Goal: Task Accomplishment & Management: Use online tool/utility

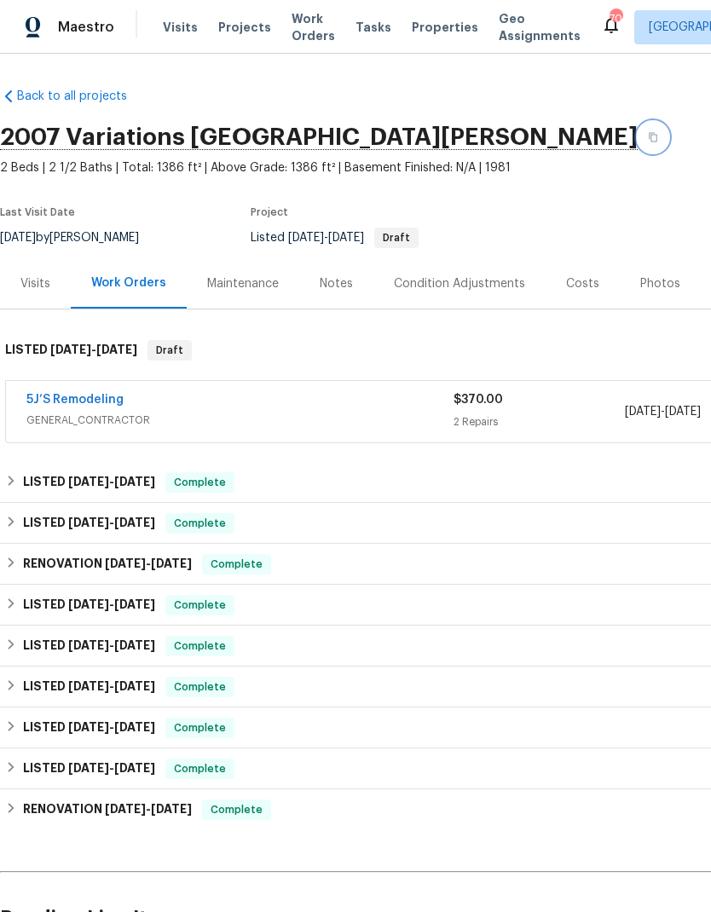
click at [648, 139] on icon "button" at bounding box center [653, 137] width 10 height 10
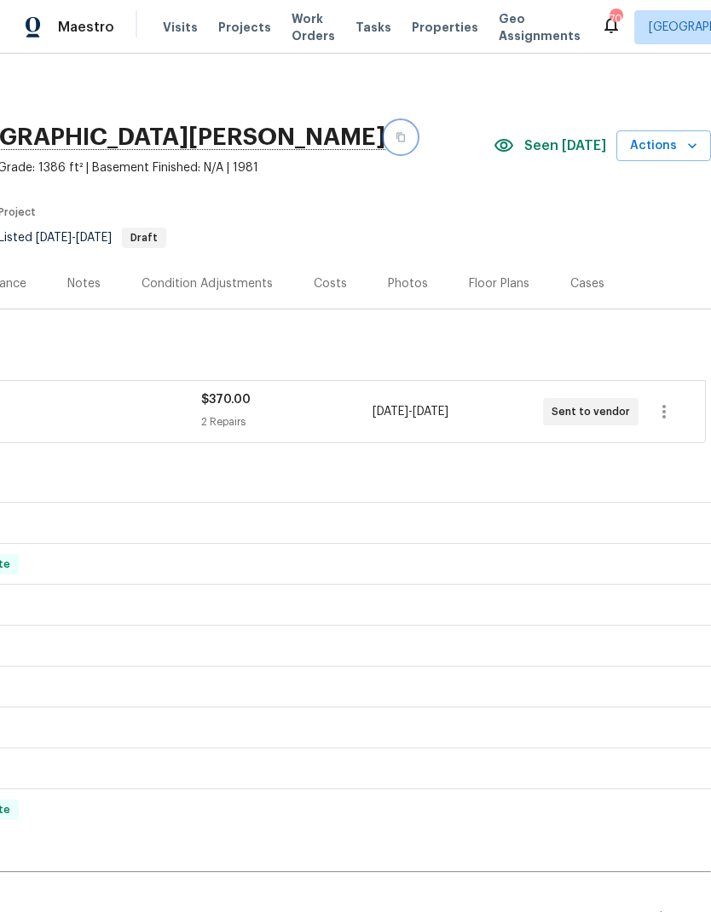
scroll to position [0, 252]
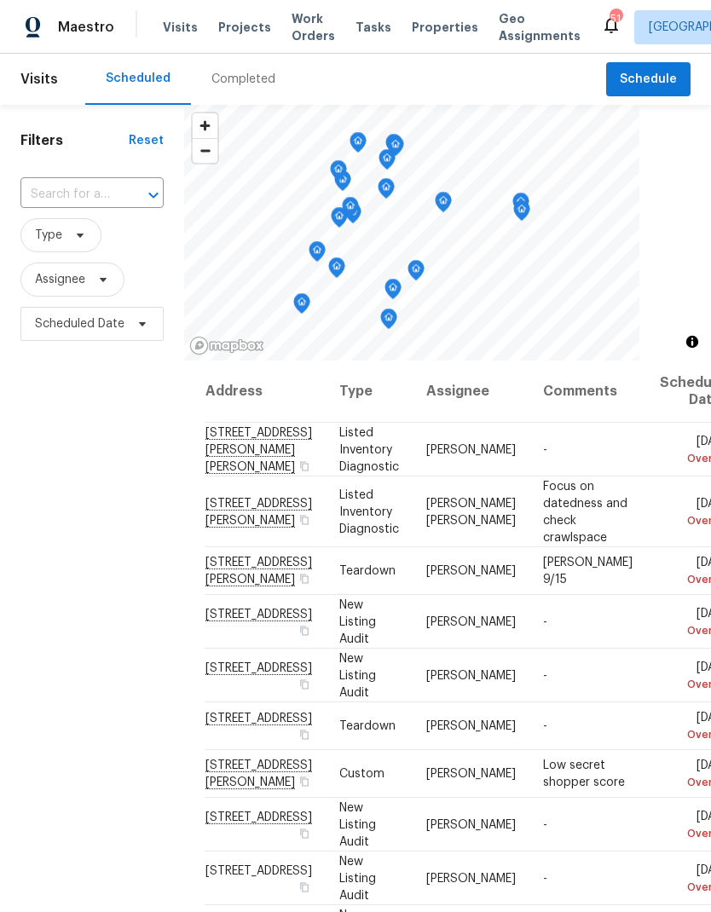
click at [293, 28] on span "Work Orders" at bounding box center [313, 27] width 43 height 34
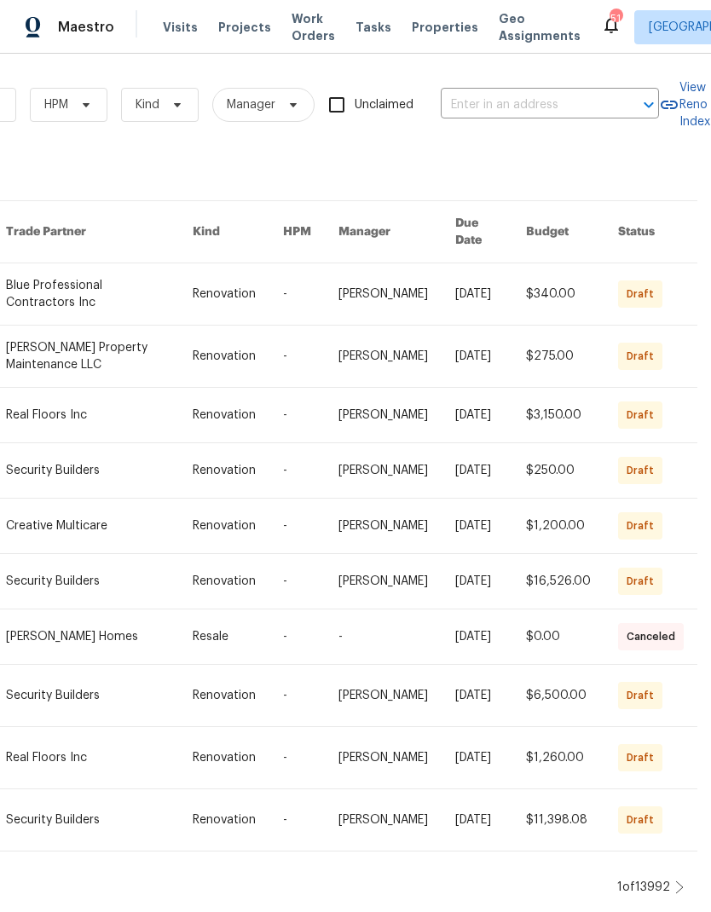
scroll to position [0, 280]
click at [519, 107] on input "text" at bounding box center [526, 105] width 170 height 26
type input "2416 p"
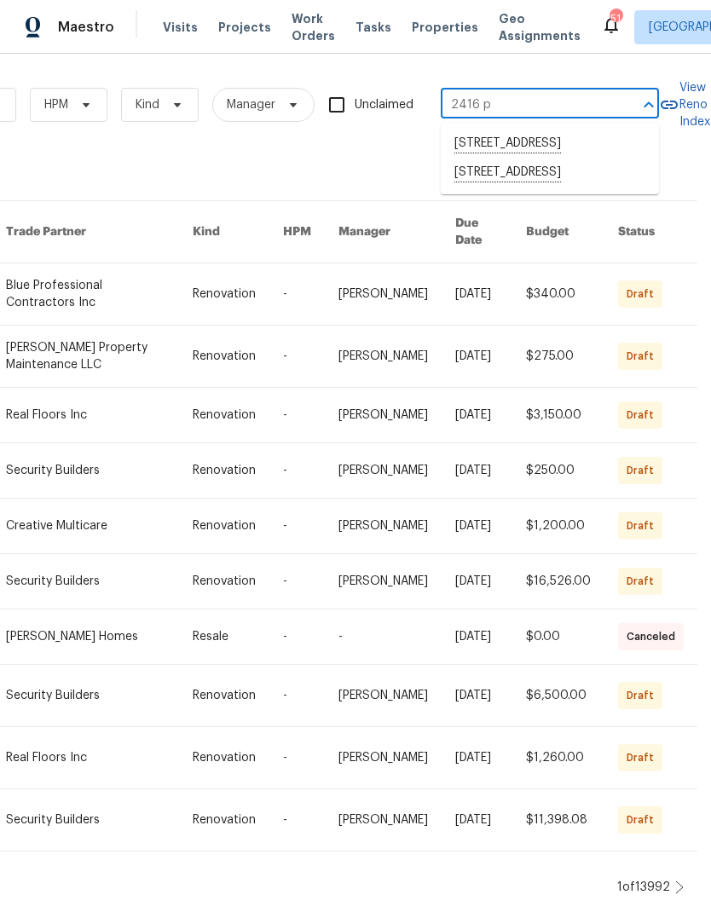
click at [557, 188] on li "[STREET_ADDRESS]" at bounding box center [550, 173] width 218 height 29
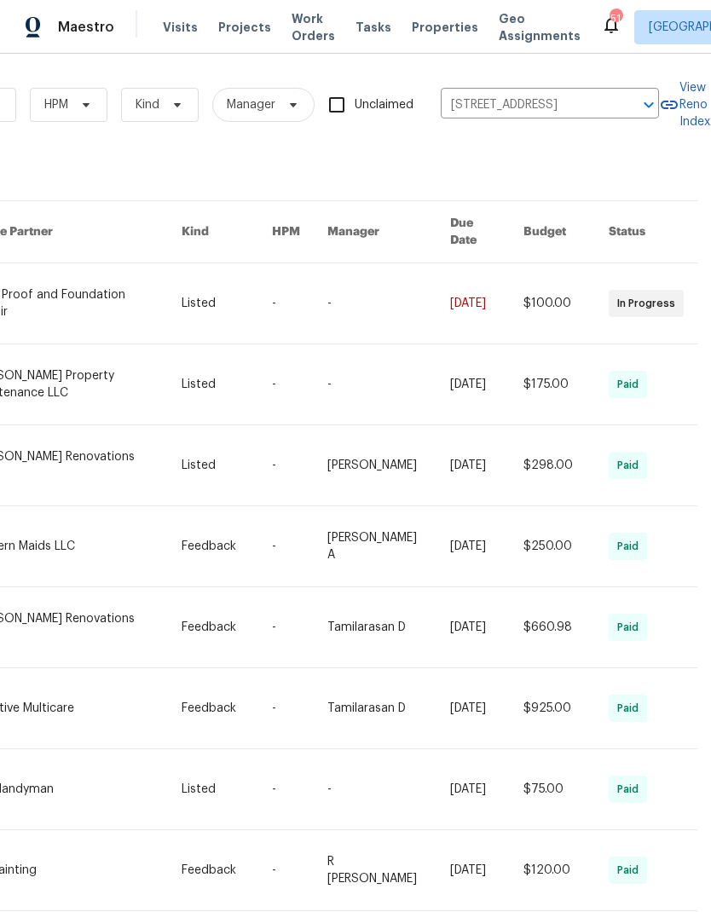
click at [79, 285] on link at bounding box center [77, 303] width 208 height 80
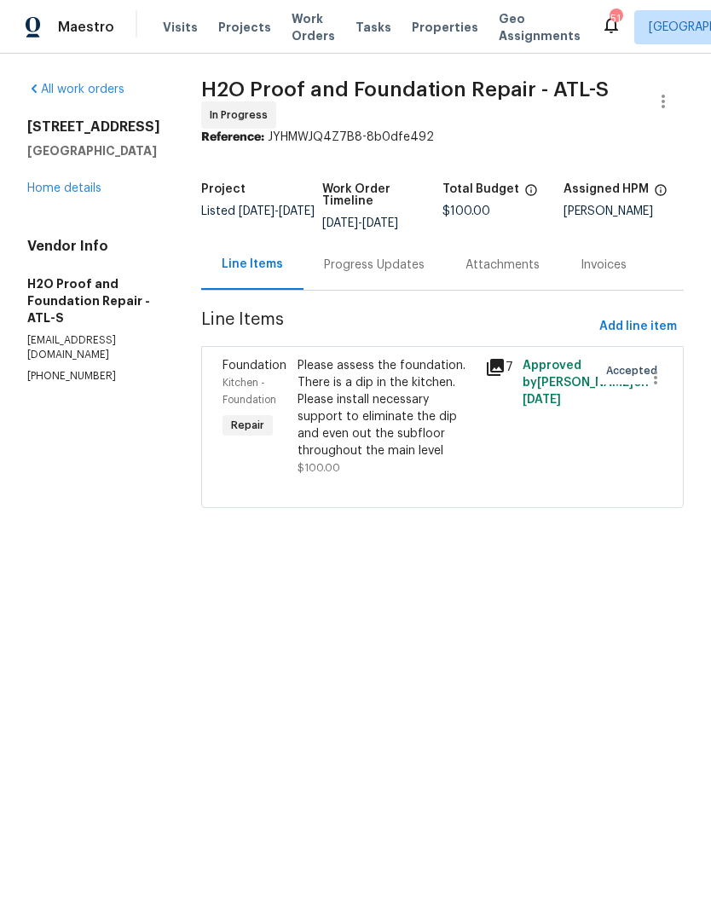
click at [85, 194] on link "Home details" at bounding box center [64, 188] width 74 height 12
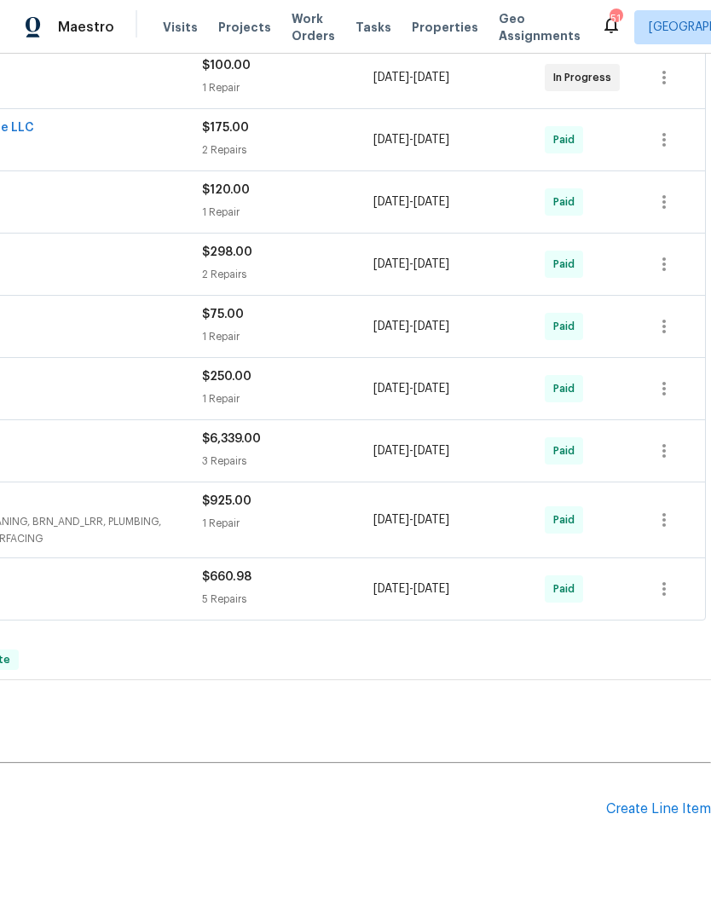
scroll to position [334, 252]
click at [663, 805] on div "Create Line Item" at bounding box center [658, 809] width 105 height 16
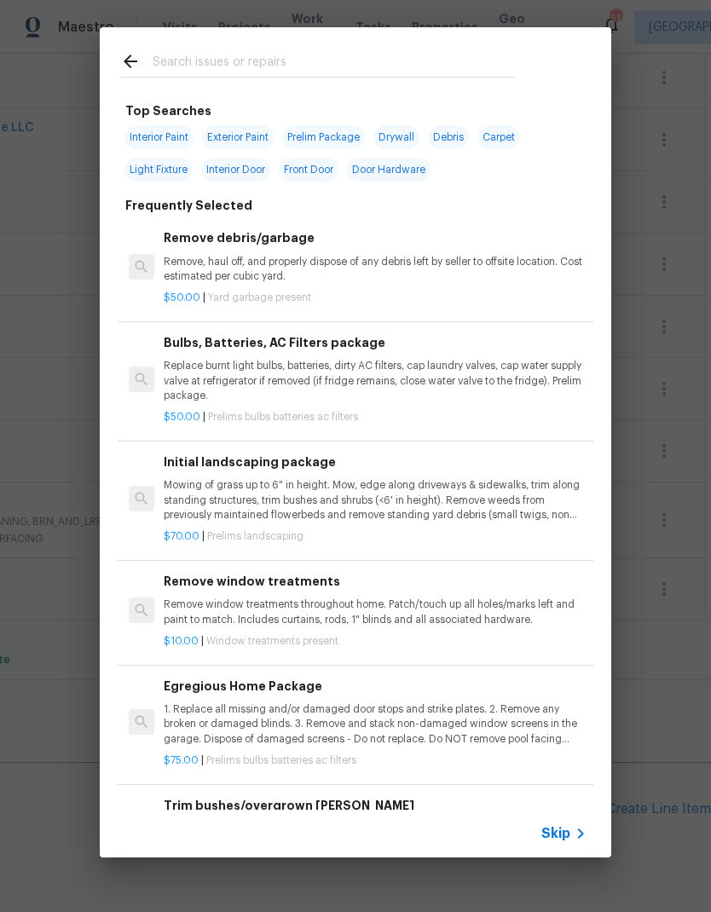
click at [573, 824] on icon at bounding box center [580, 834] width 20 height 20
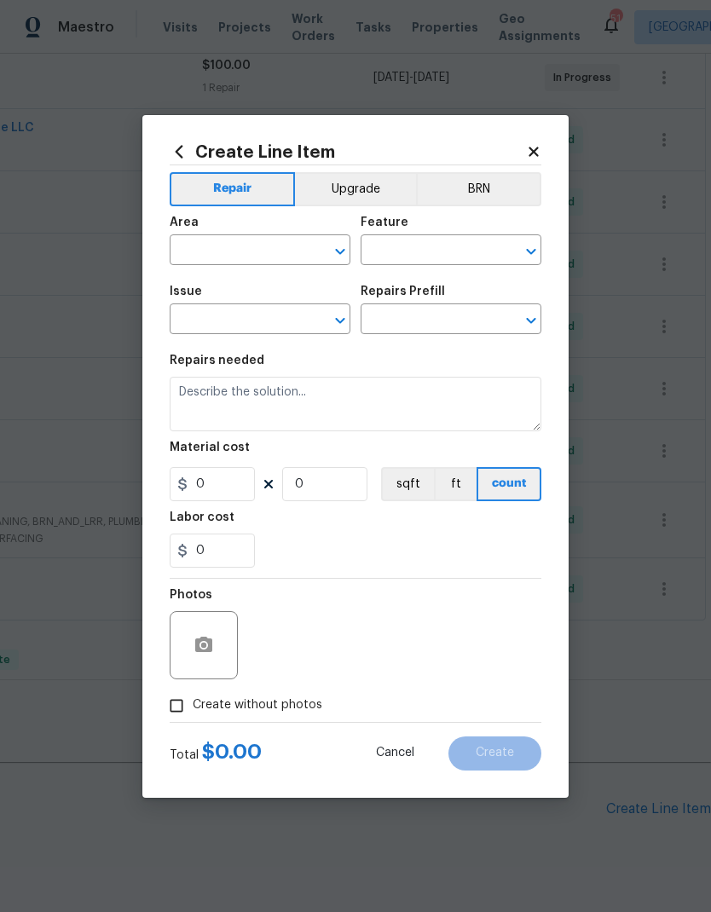
click at [227, 246] on input "text" at bounding box center [236, 252] width 133 height 26
click at [223, 289] on li "HVAC" at bounding box center [260, 289] width 181 height 28
type input "HVAC"
click at [444, 245] on input "text" at bounding box center [427, 252] width 133 height 26
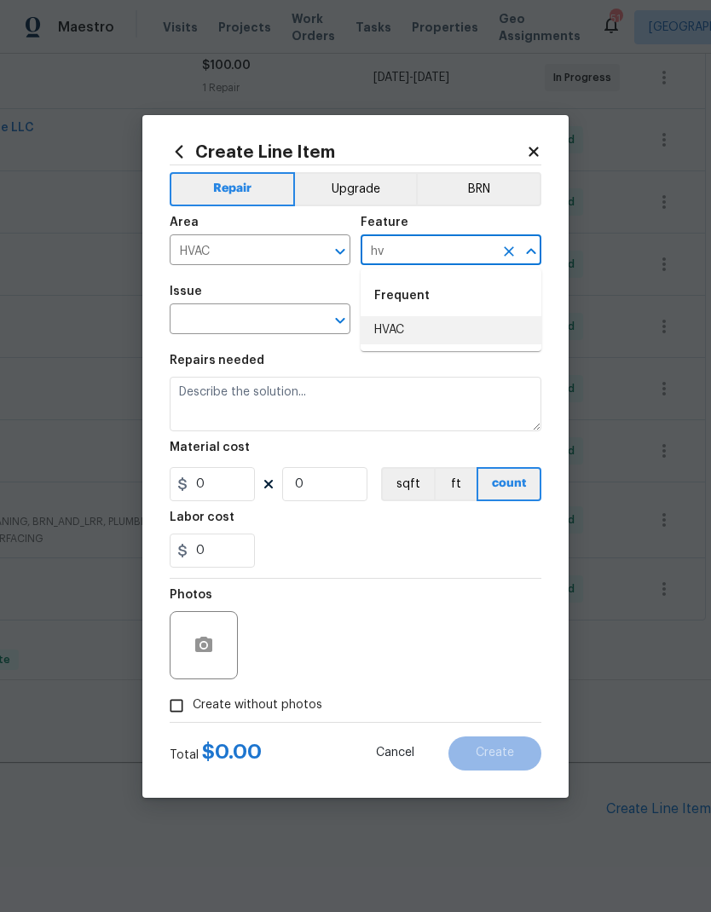
click at [408, 327] on li "HVAC" at bounding box center [451, 330] width 181 height 28
type input "HVAC"
click at [248, 320] on input "text" at bounding box center [236, 321] width 133 height 26
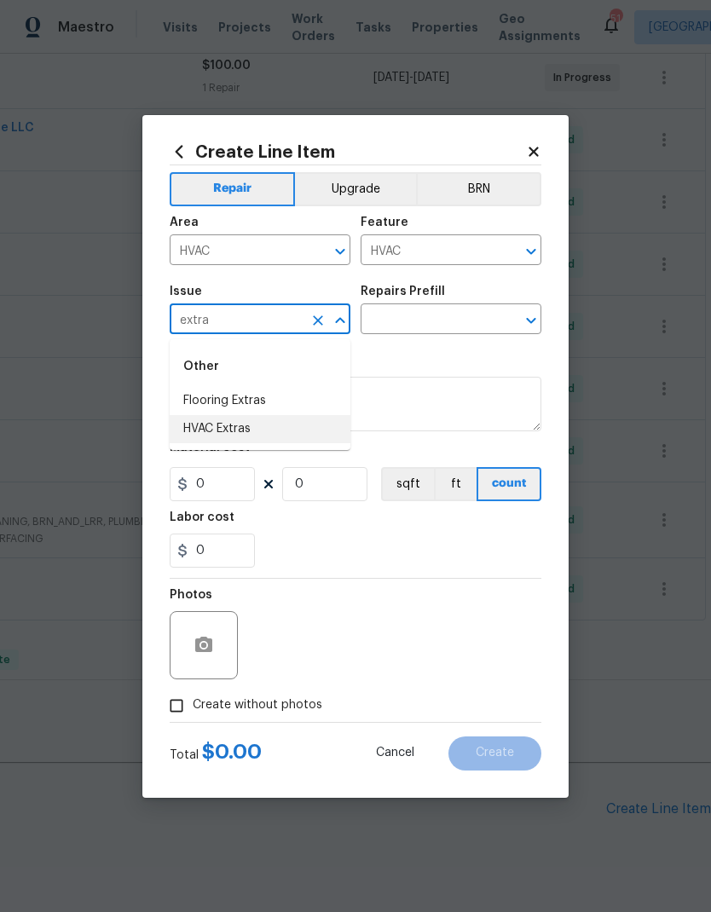
click at [251, 425] on li "HVAC Extras" at bounding box center [260, 429] width 181 height 28
type input "HVAC Extras"
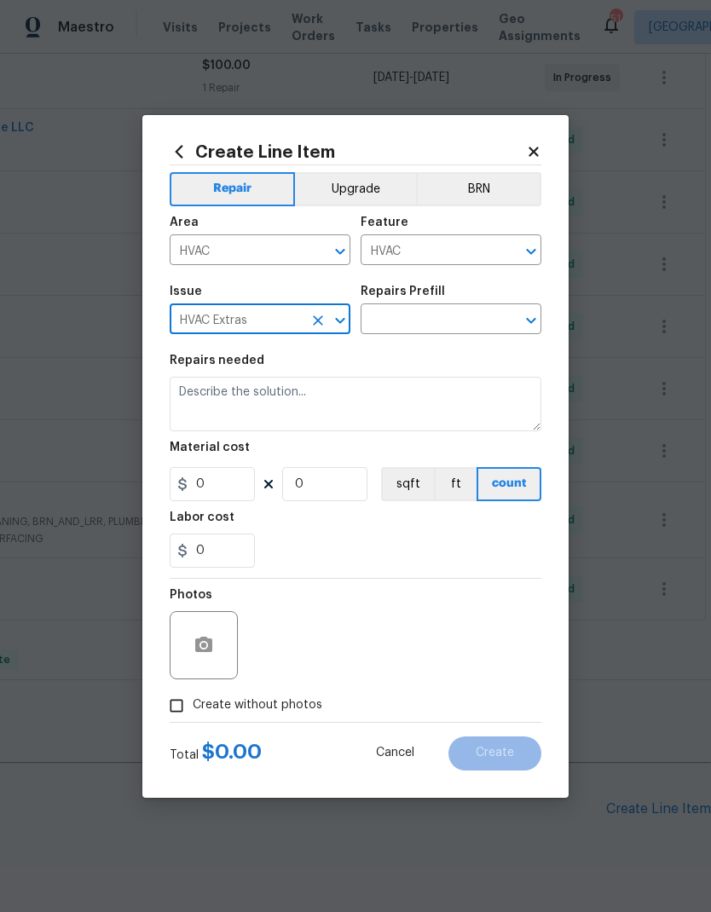
click at [422, 317] on input "text" at bounding box center [427, 321] width 133 height 26
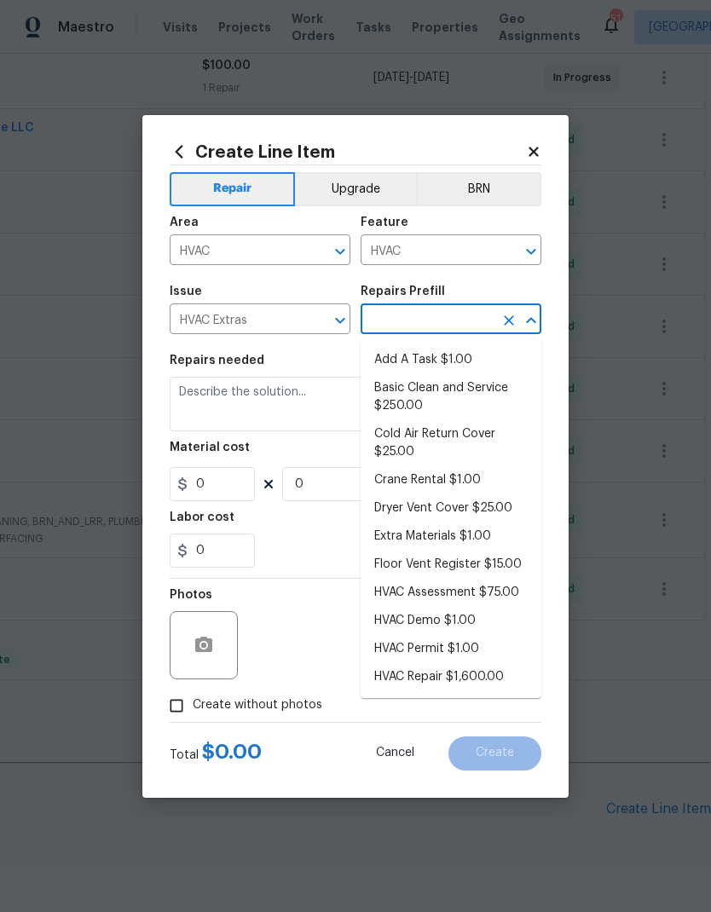
click at [448, 623] on li "HVAC Demo $1.00" at bounding box center [451, 621] width 181 height 28
type input "HVAC Demo $1.00"
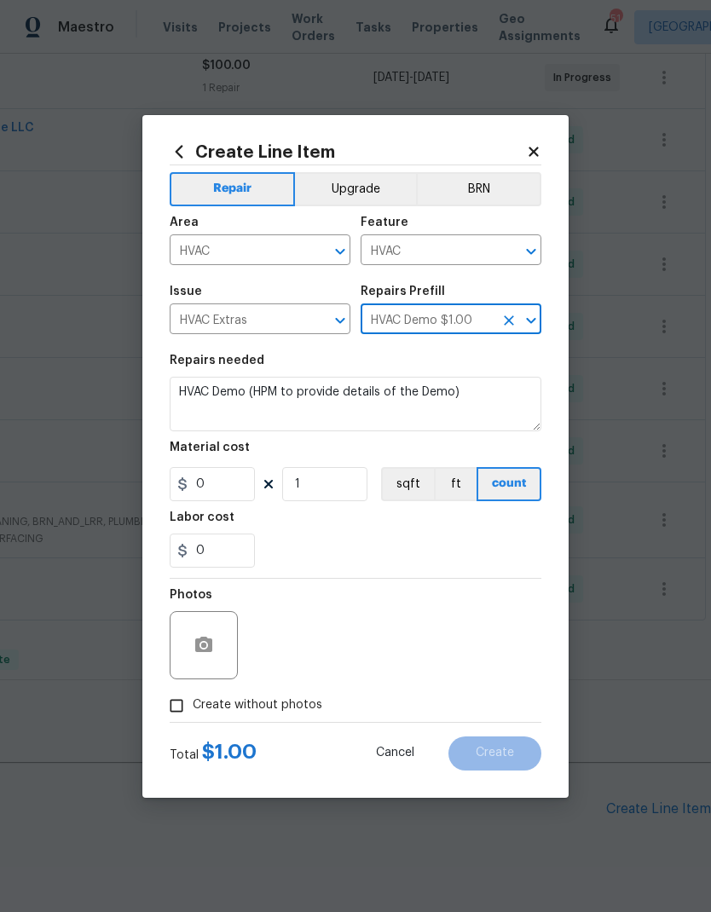
type textarea "HVAC Demo (HPM to provide details of the Demo)"
type input "1"
type input "HVAC Demo $1.00"
type input "1"
click at [251, 395] on textarea "HVAC Demo (HPM to provide details of the Demo)" at bounding box center [356, 404] width 372 height 55
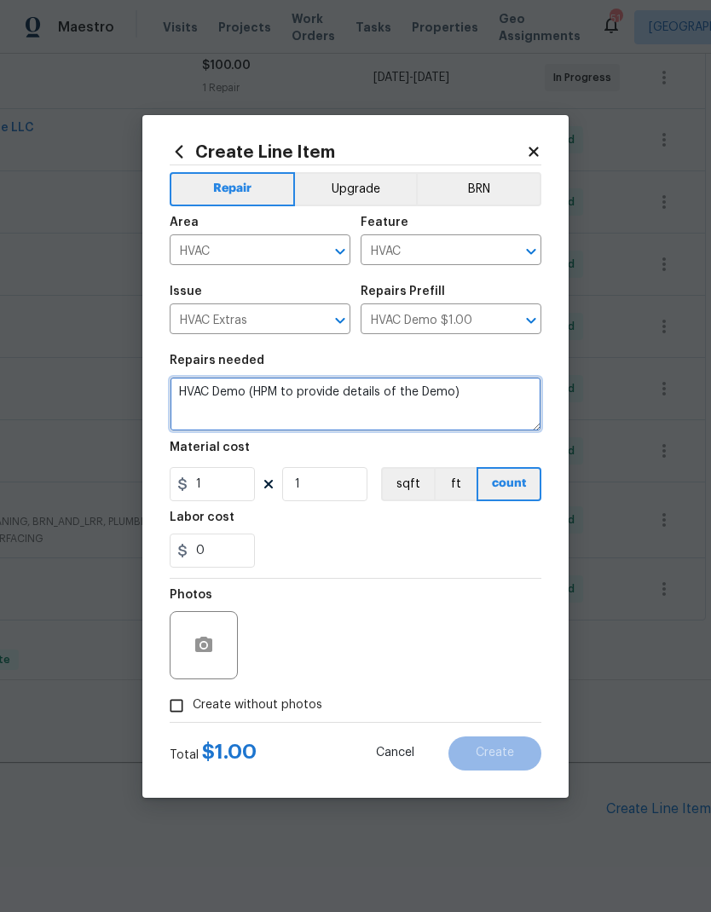
click at [251, 395] on textarea "HVAC Demo (HPM to provide details of the Demo)" at bounding box center [356, 404] width 372 height 55
click at [278, 394] on textarea "HVAC Demo (HPM to provide details of the Demo)" at bounding box center [356, 404] width 372 height 55
click at [277, 394] on textarea "HVAC Demo (HPM to provide details of the Demo)" at bounding box center [356, 404] width 372 height 55
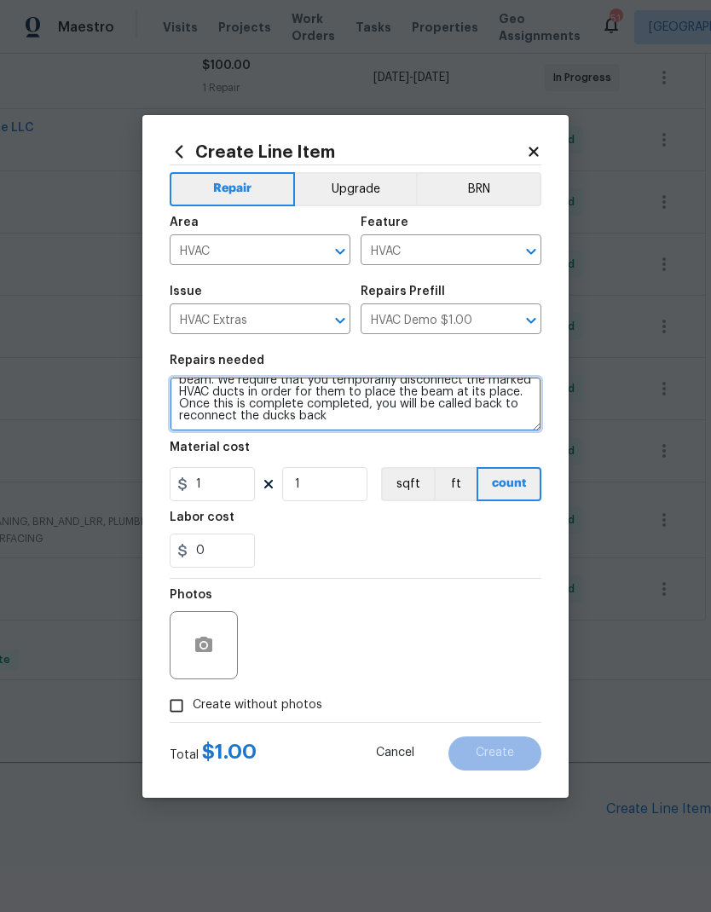
scroll to position [72, 0]
click at [290, 419] on textarea "HVAC Demo Please enter the crawlspace through the neighbors unit number 10. The…" at bounding box center [356, 404] width 372 height 55
click at [223, 426] on textarea "HVAC Demo Please enter the crawlspace through the neighbors unit number 10. The…" at bounding box center [356, 404] width 372 height 55
click at [234, 398] on textarea "HVAC Demo Please enter the crawlspace through the neighbors unit number 10. The…" at bounding box center [356, 404] width 372 height 55
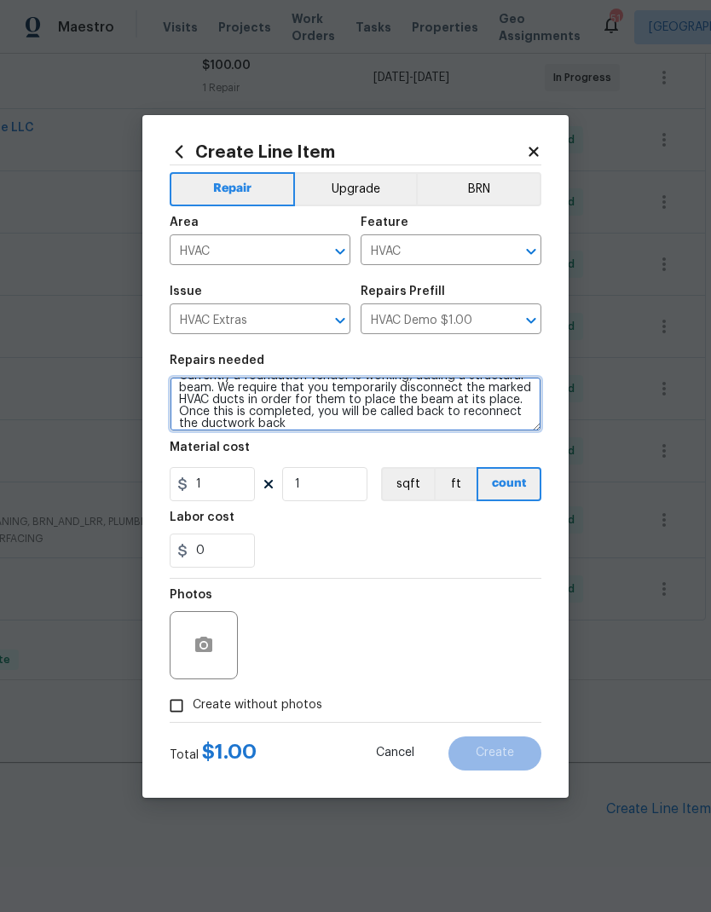
click at [408, 430] on textarea "HVAC Demo Please enter the crawlspace through the neighbors unit number 10. The…" at bounding box center [356, 404] width 372 height 55
type textarea "HVAC Demo Please enter the crawlspace through the neighbors unit number 10. The…"
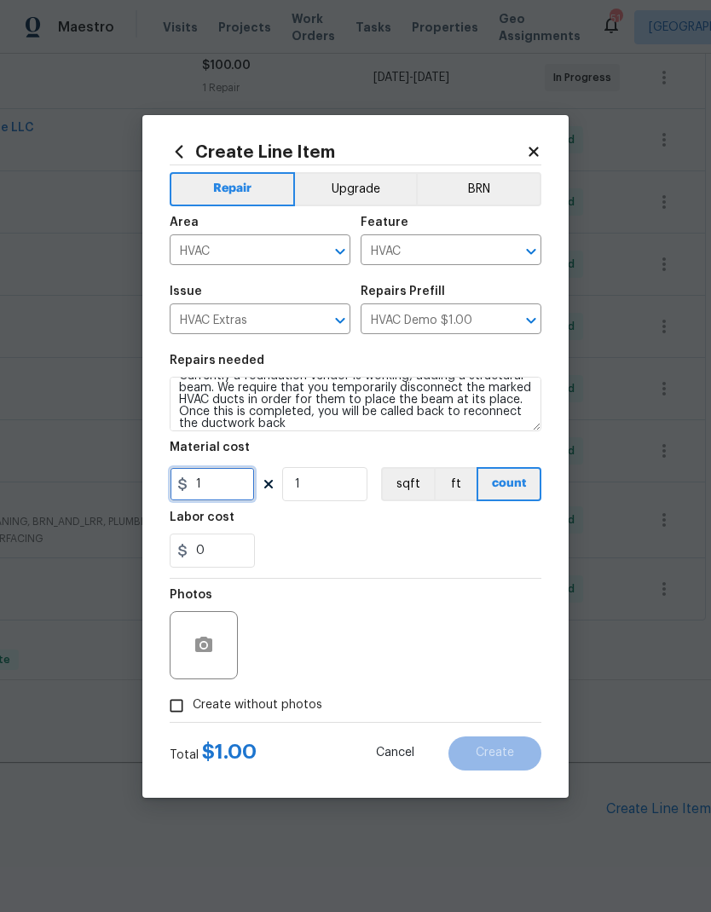
click at [218, 480] on input "1" at bounding box center [212, 484] width 85 height 34
type input "150"
click at [209, 648] on icon "button" at bounding box center [203, 644] width 17 height 15
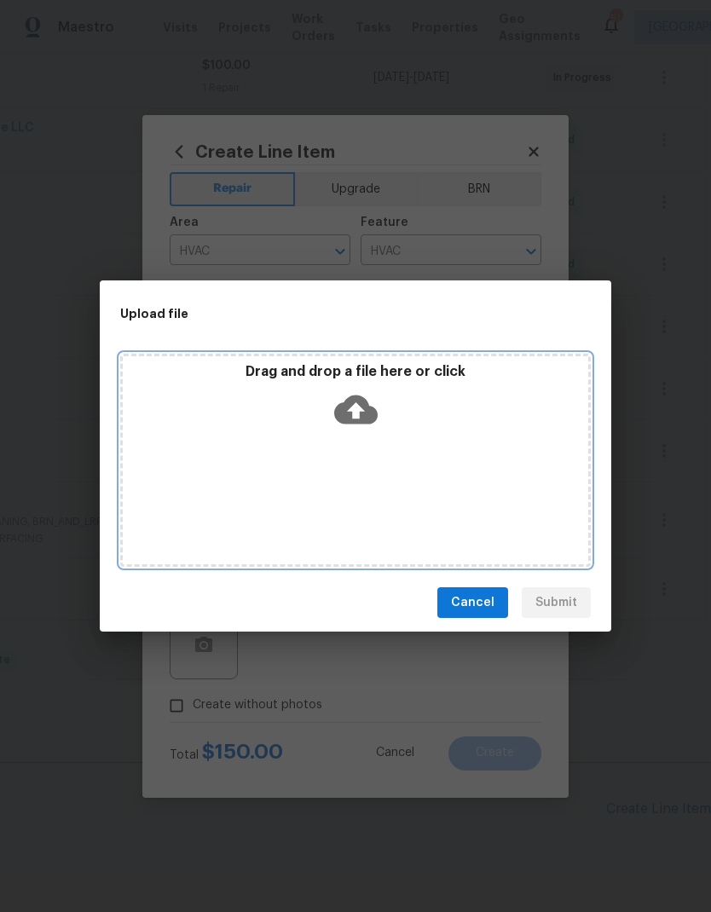
click at [417, 453] on div "Drag and drop a file here or click" at bounding box center [355, 460] width 471 height 213
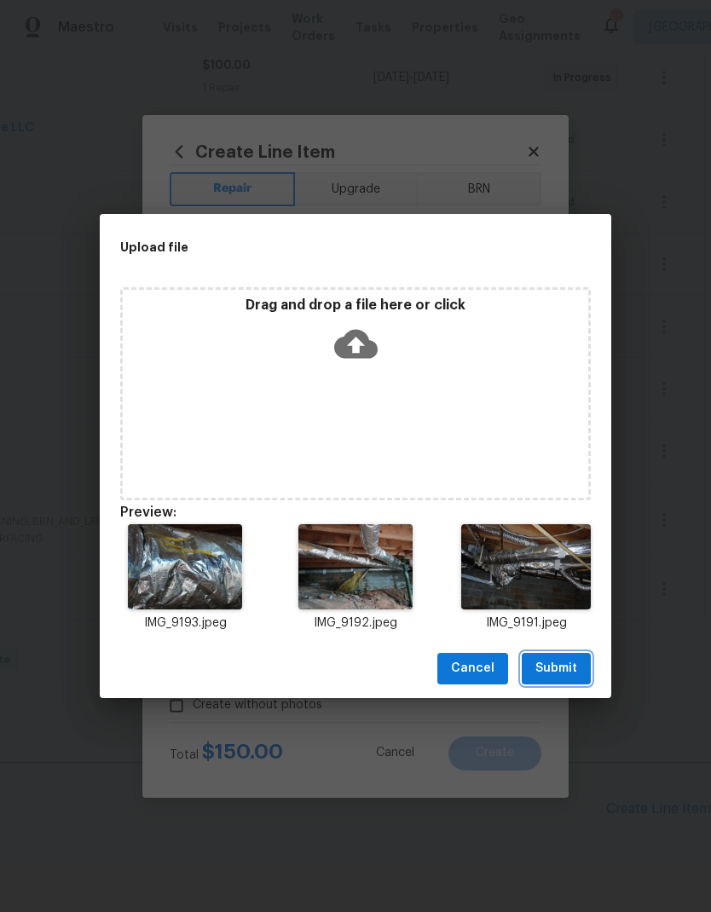
click at [565, 662] on span "Submit" at bounding box center [556, 668] width 42 height 21
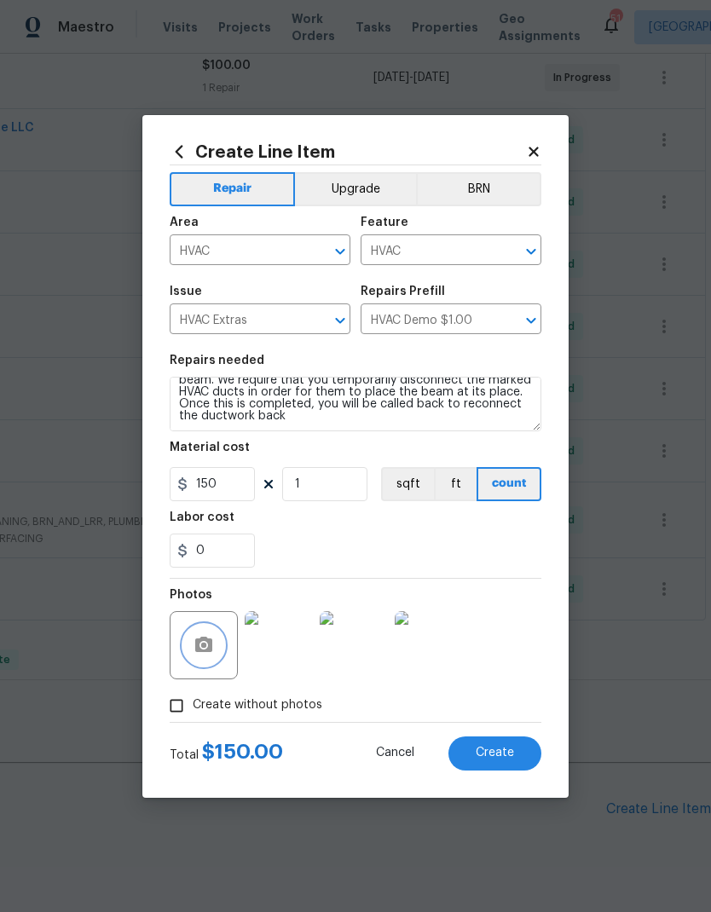
scroll to position [72, 0]
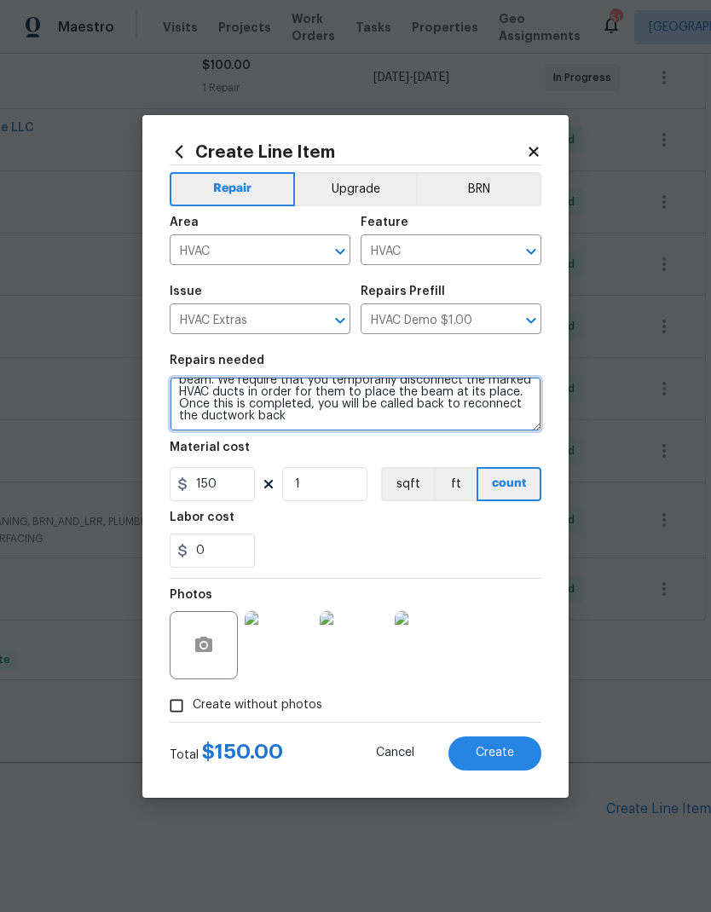
click at [374, 422] on textarea "HVAC Demo Please enter the crawlspace through the neighbors unit number 10. The…" at bounding box center [356, 404] width 372 height 55
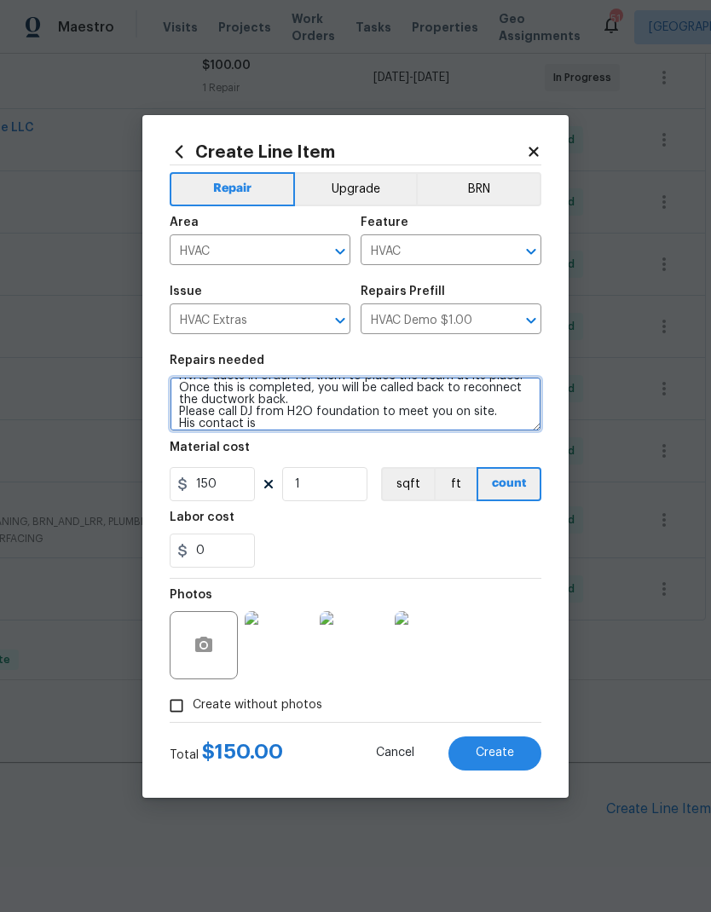
scroll to position [88, 0]
type textarea "HVAC Demo Please enter the crawlspace through the neighbors unit number 10. The…"
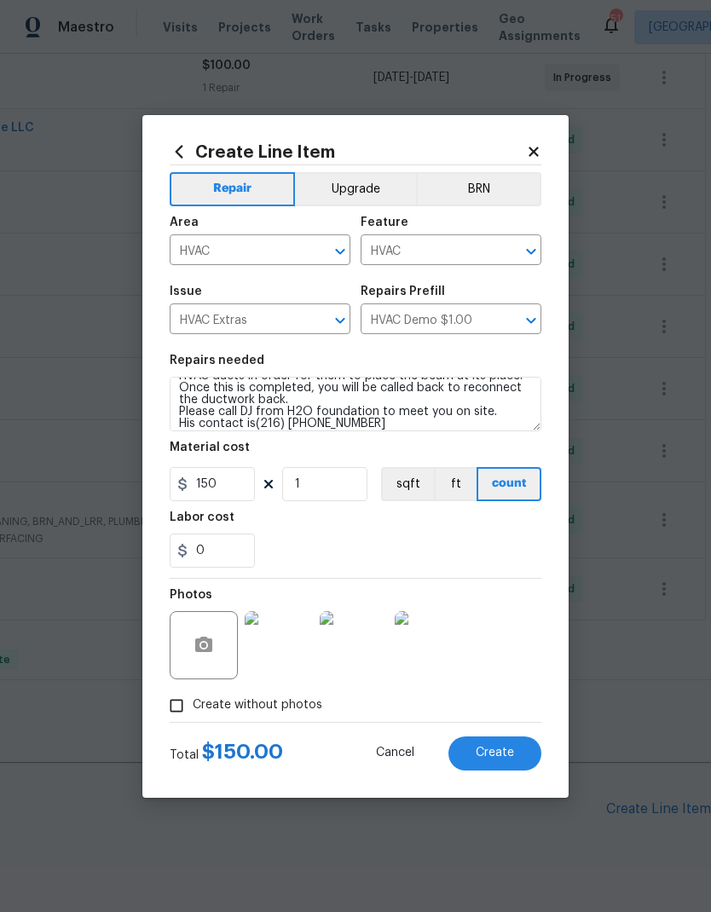
click at [503, 750] on span "Create" at bounding box center [495, 753] width 38 height 13
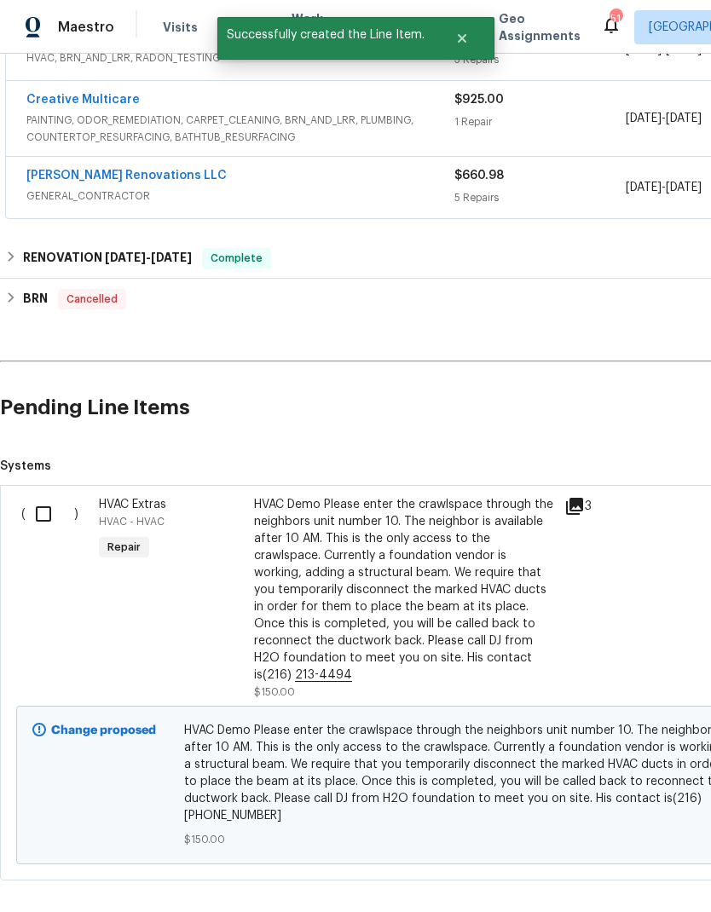
scroll to position [735, 0]
click at [49, 497] on input "checkbox" at bounding box center [50, 515] width 49 height 36
checkbox input "true"
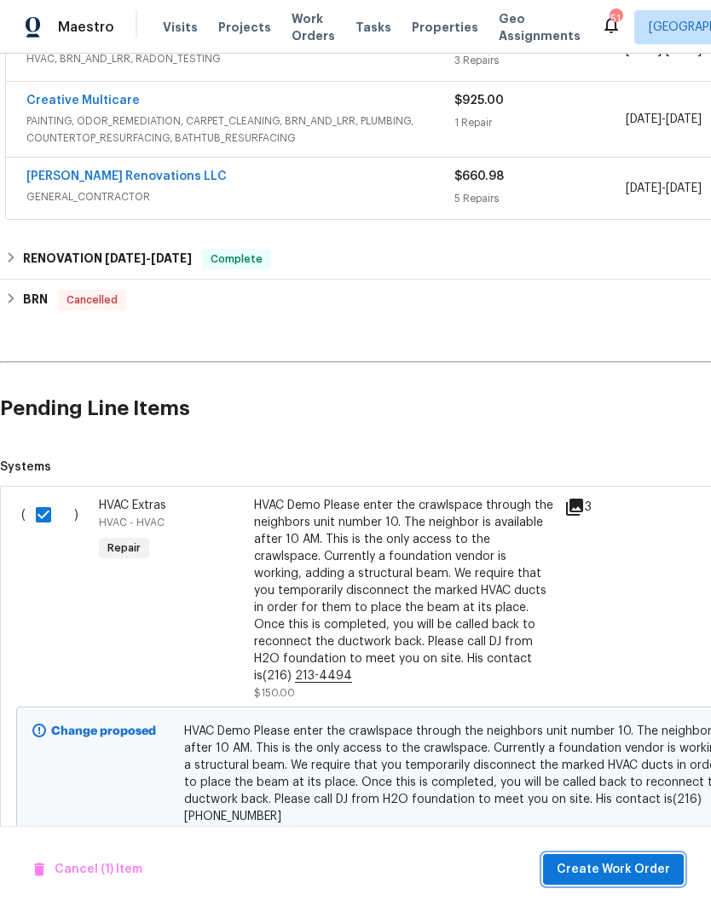
click at [627, 861] on span "Create Work Order" at bounding box center [613, 869] width 113 height 21
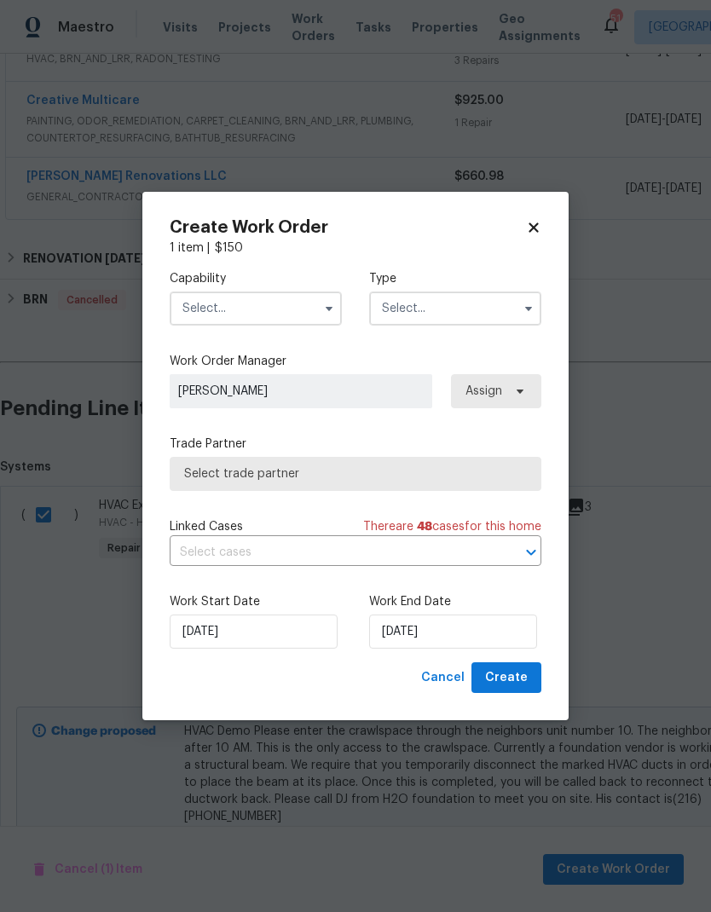
click at [257, 303] on input "text" at bounding box center [256, 309] width 172 height 34
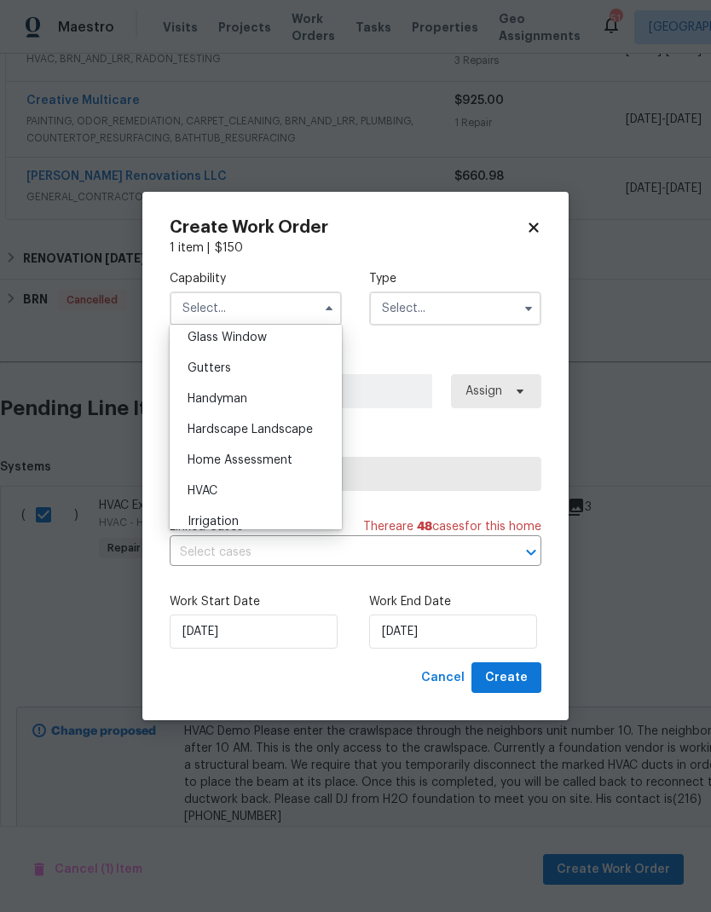
scroll to position [922, 0]
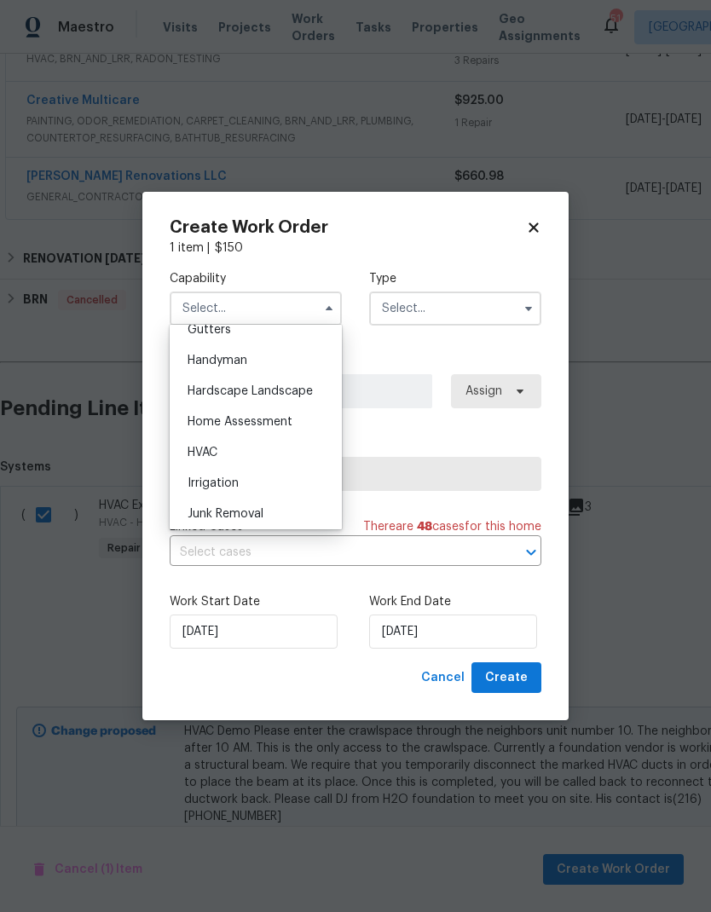
click at [213, 452] on span "HVAC" at bounding box center [203, 453] width 30 height 12
type input "HVAC"
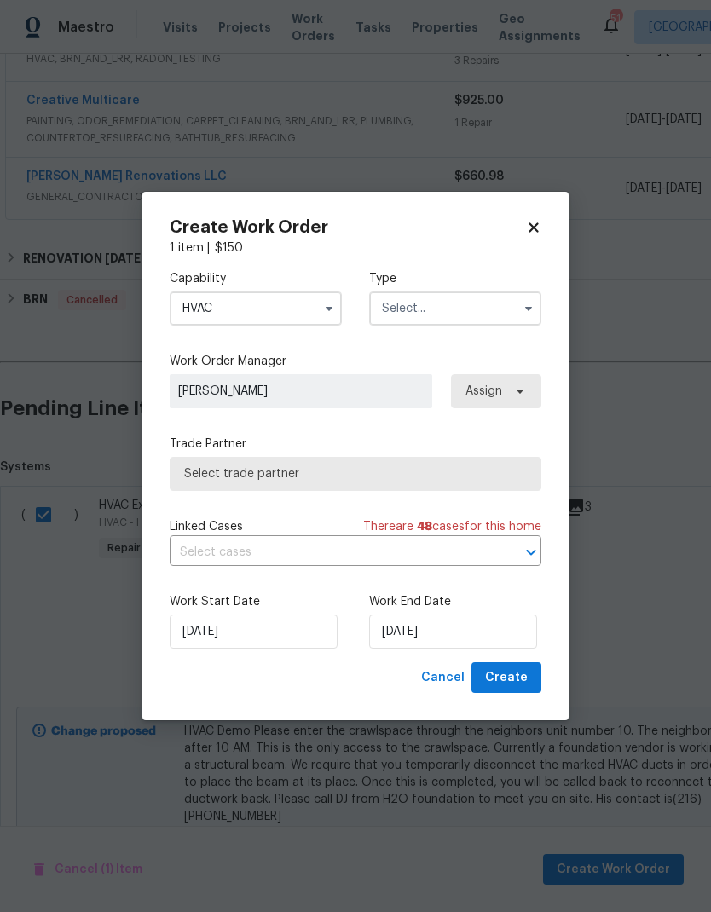
click at [444, 310] on input "text" at bounding box center [455, 309] width 172 height 34
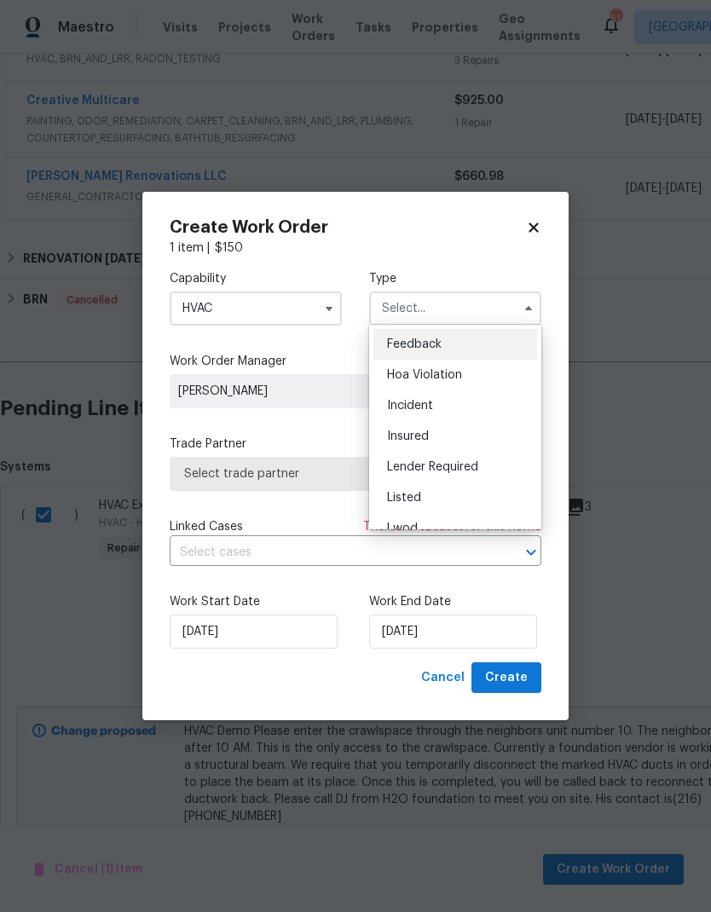
click at [433, 495] on div "Listed" at bounding box center [455, 498] width 164 height 31
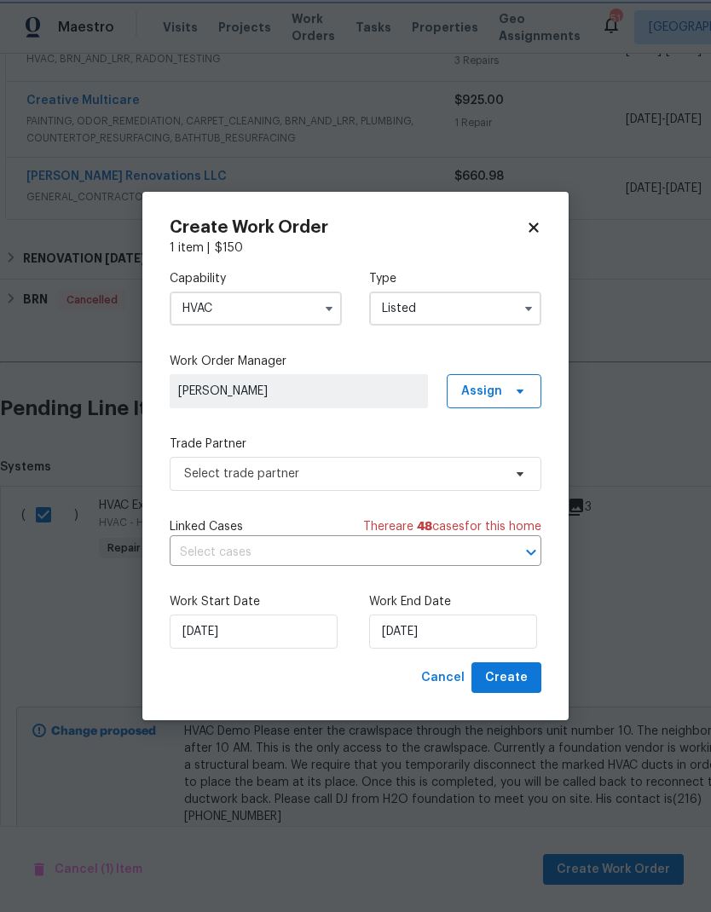
type input "Listed"
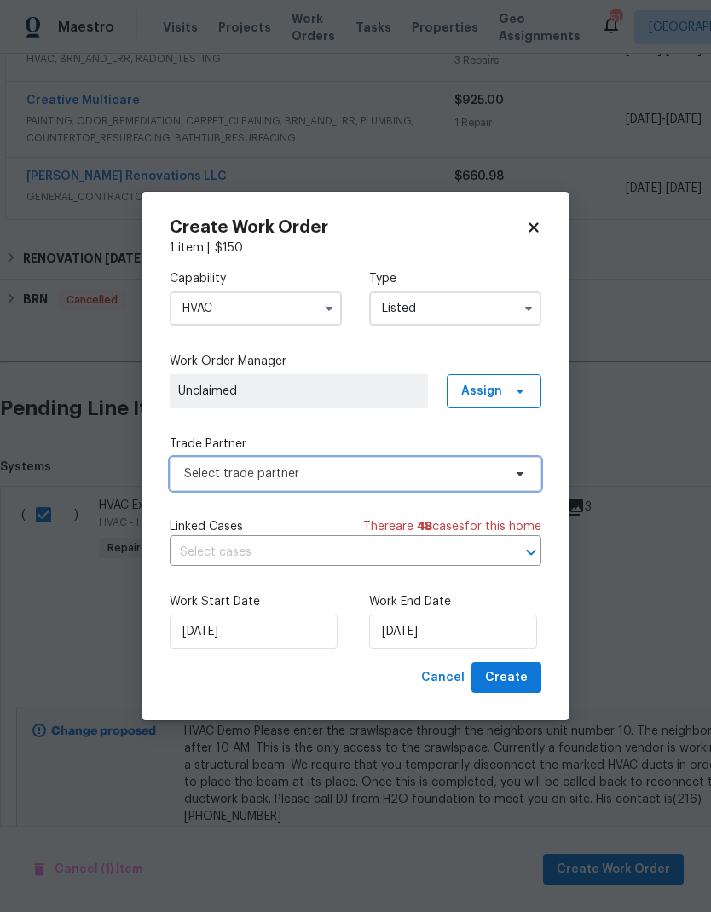
click at [472, 471] on span "Select trade partner" at bounding box center [343, 473] width 318 height 17
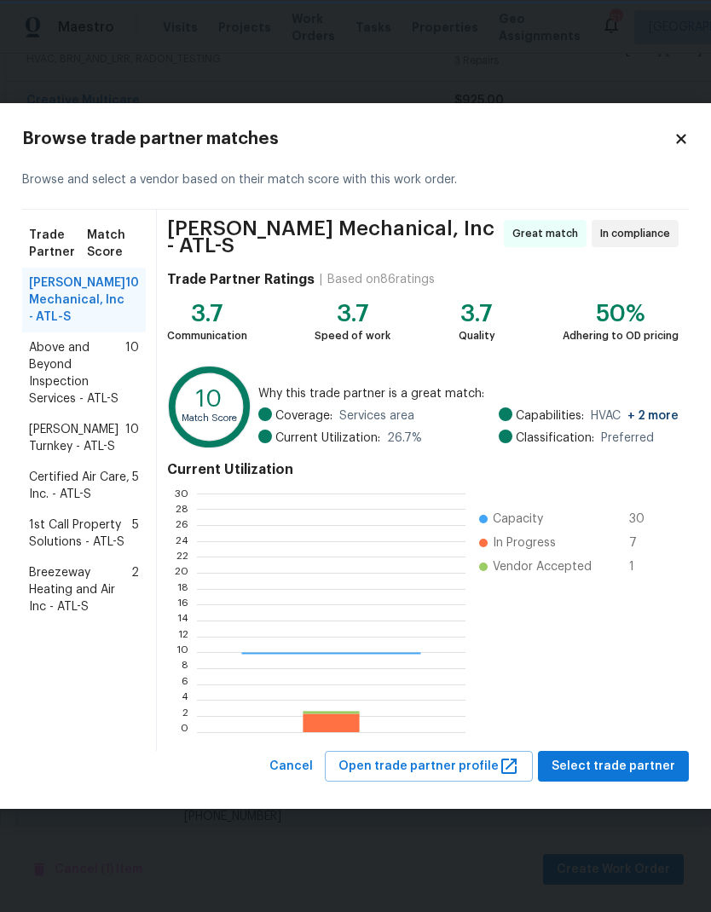
scroll to position [239, 268]
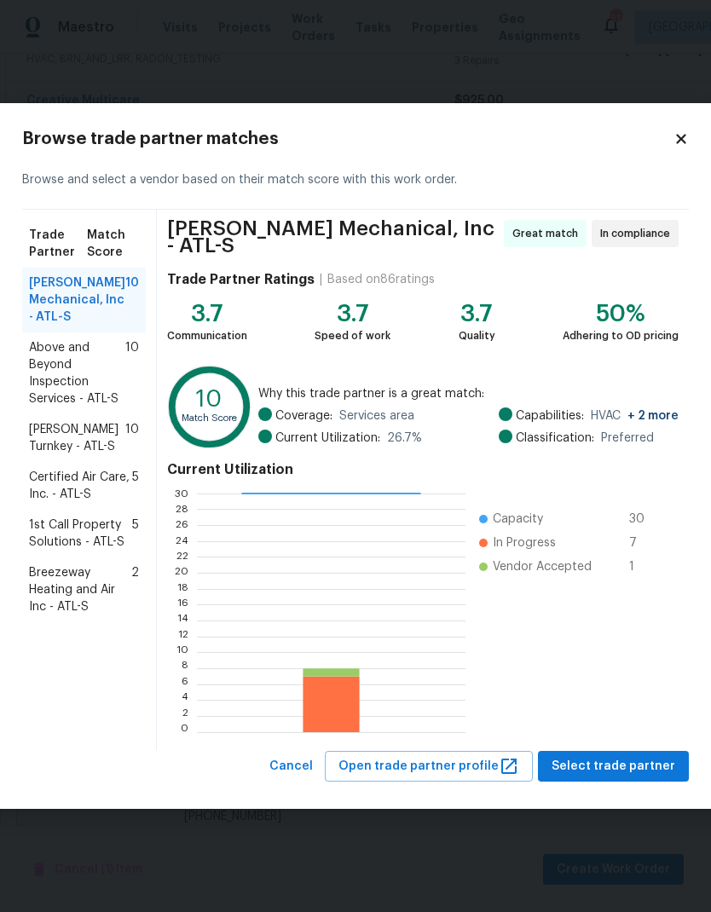
click at [96, 455] on span "Davis Turnkey - ATL-S" at bounding box center [77, 438] width 96 height 34
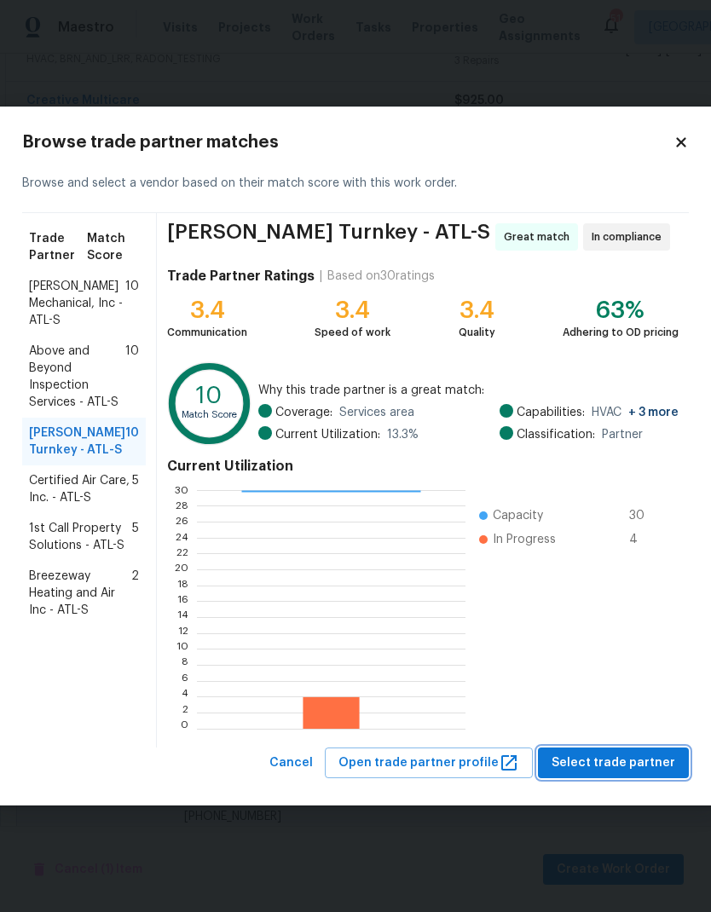
click at [619, 763] on span "Select trade partner" at bounding box center [614, 763] width 124 height 21
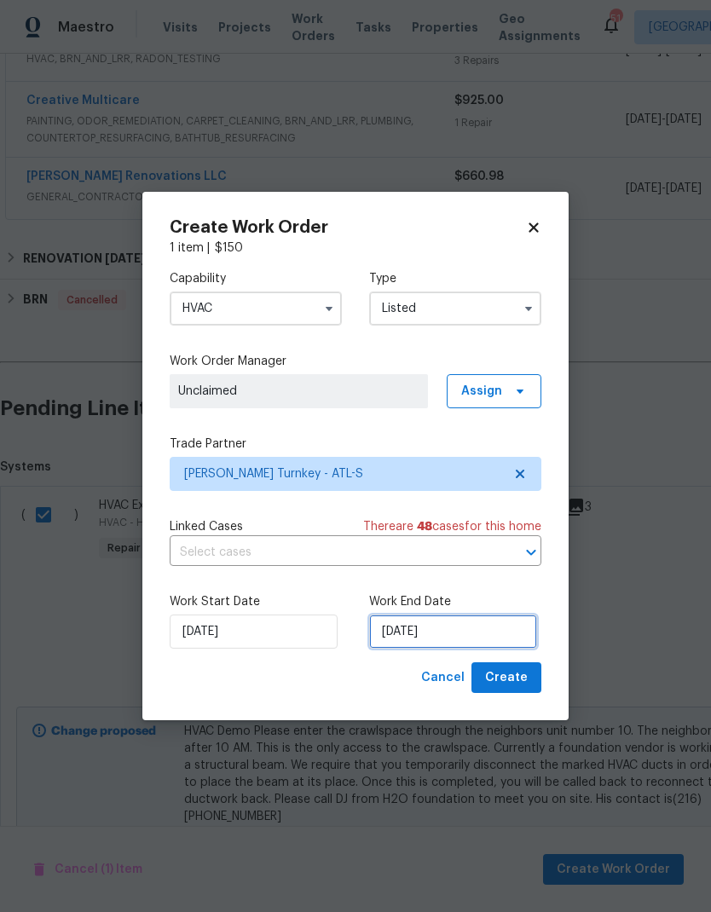
click at [476, 627] on input "[DATE]" at bounding box center [453, 632] width 168 height 34
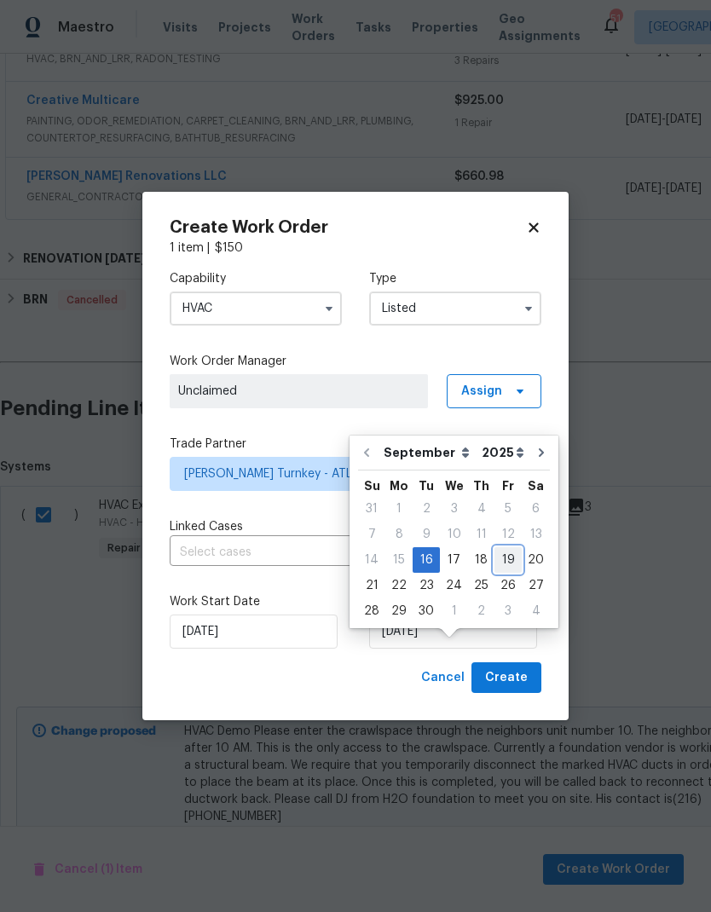
click at [506, 548] on div "19" at bounding box center [507, 560] width 27 height 24
type input "[DATE]"
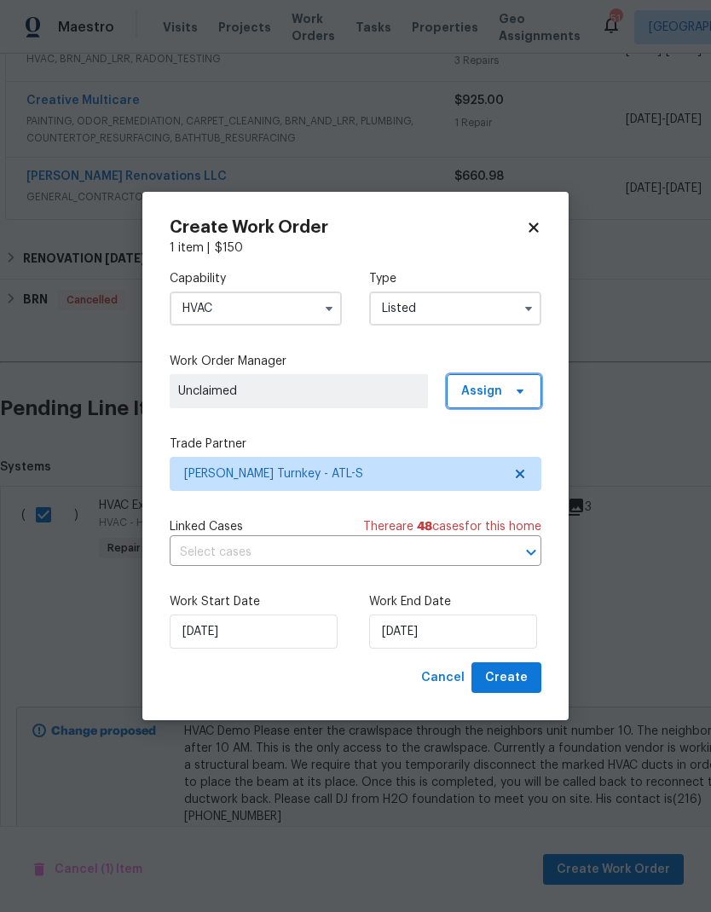
click at [519, 390] on icon at bounding box center [520, 392] width 7 height 4
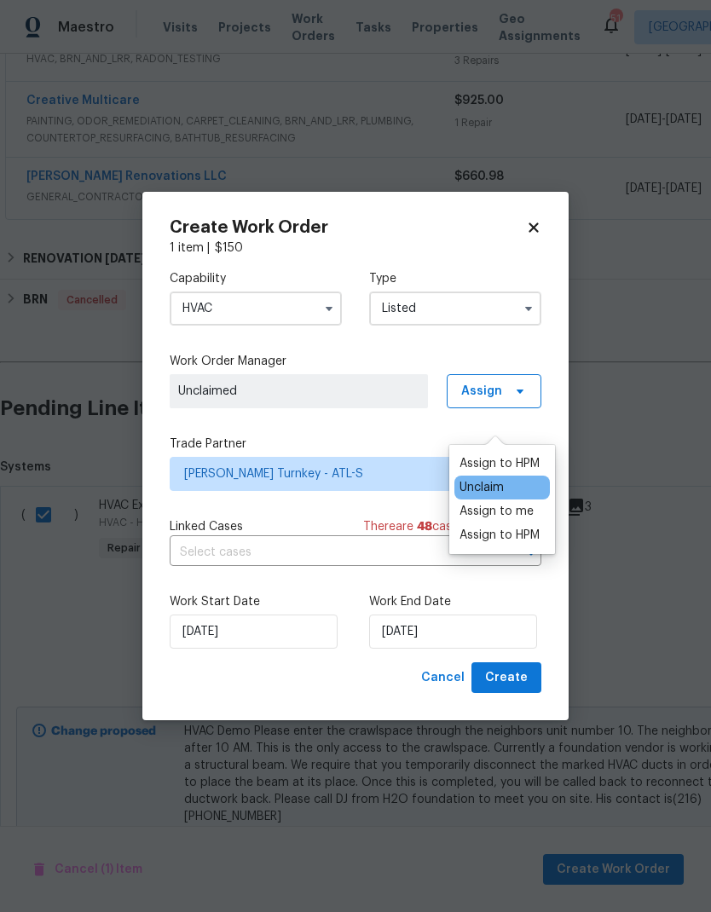
click at [523, 455] on div "Assign to HPM" at bounding box center [499, 463] width 80 height 17
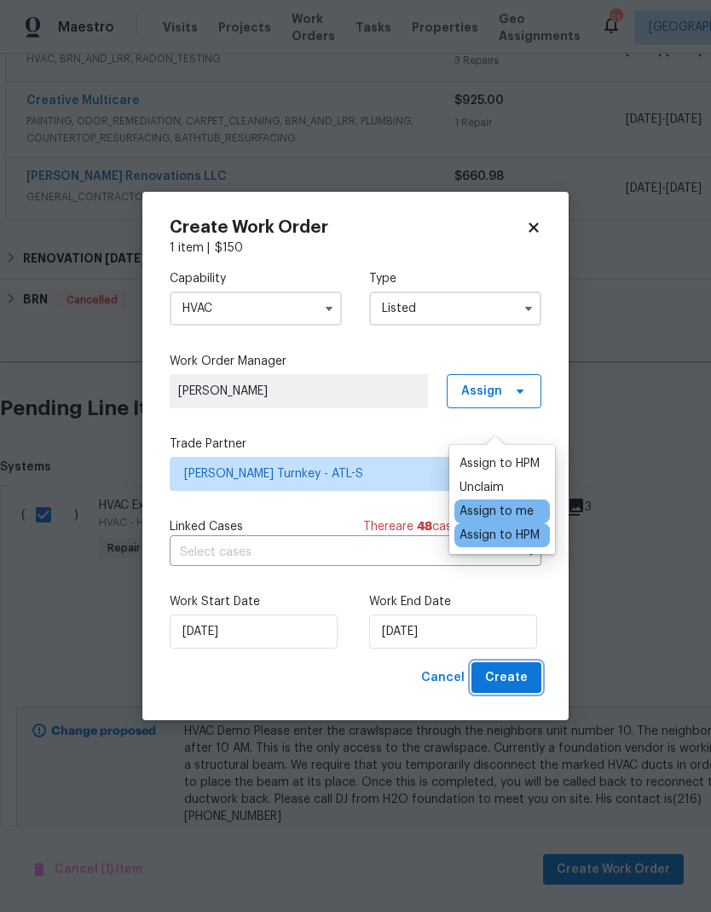
click at [513, 680] on span "Create" at bounding box center [506, 678] width 43 height 21
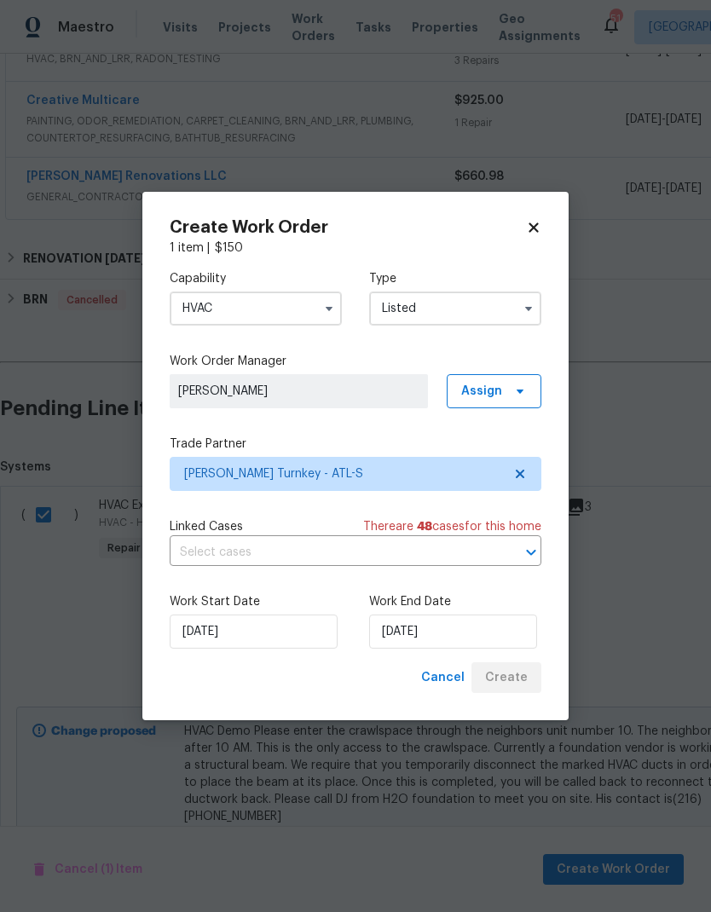
checkbox input "false"
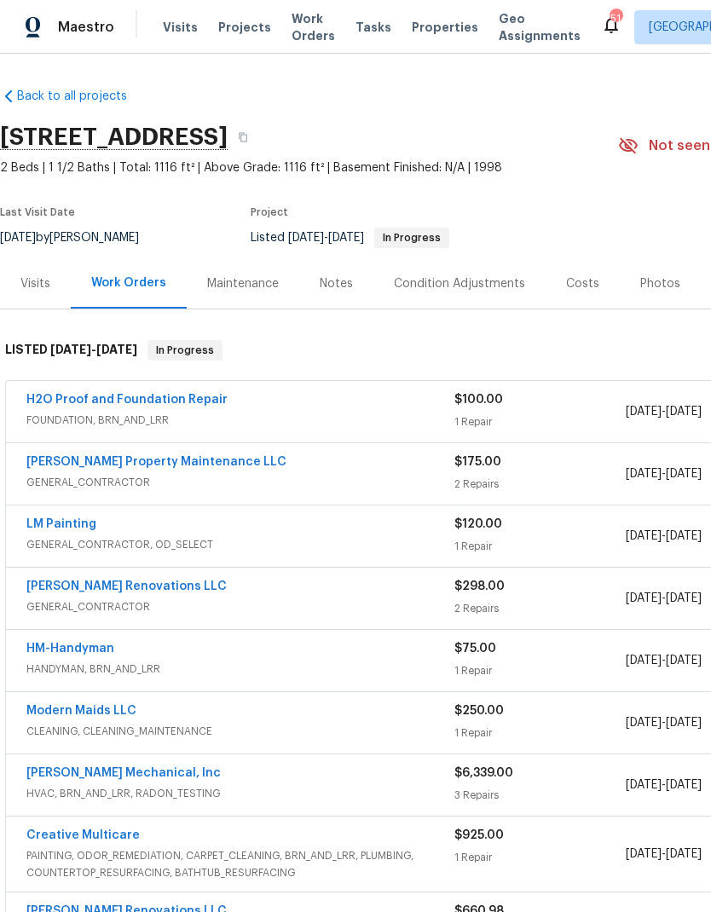
scroll to position [0, 0]
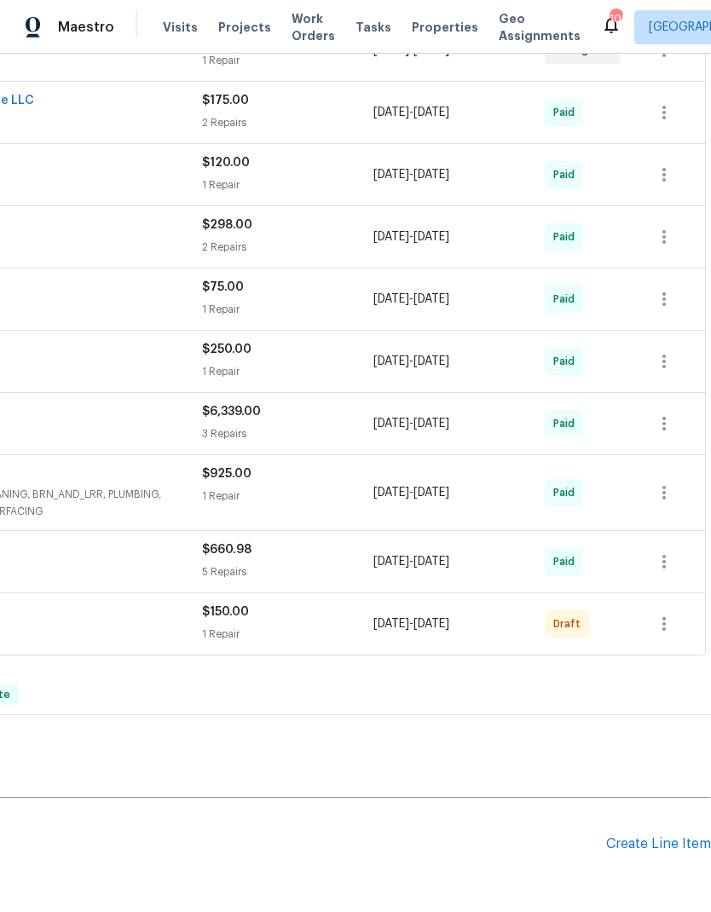
scroll to position [361, 252]
click at [666, 615] on icon "button" at bounding box center [664, 625] width 20 height 20
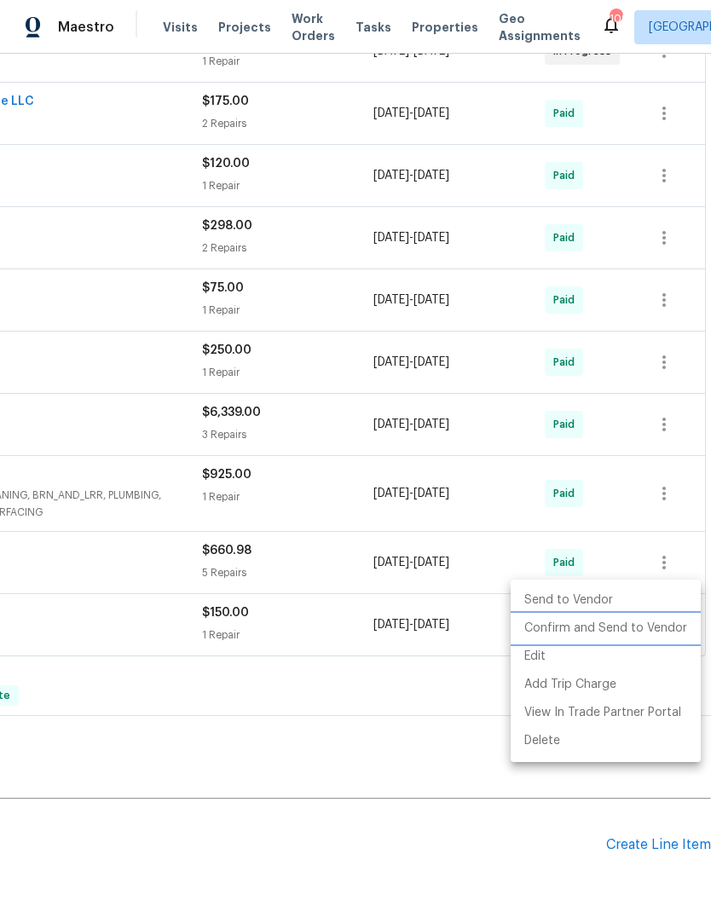
click at [650, 631] on li "Confirm and Send to Vendor" at bounding box center [606, 629] width 190 height 28
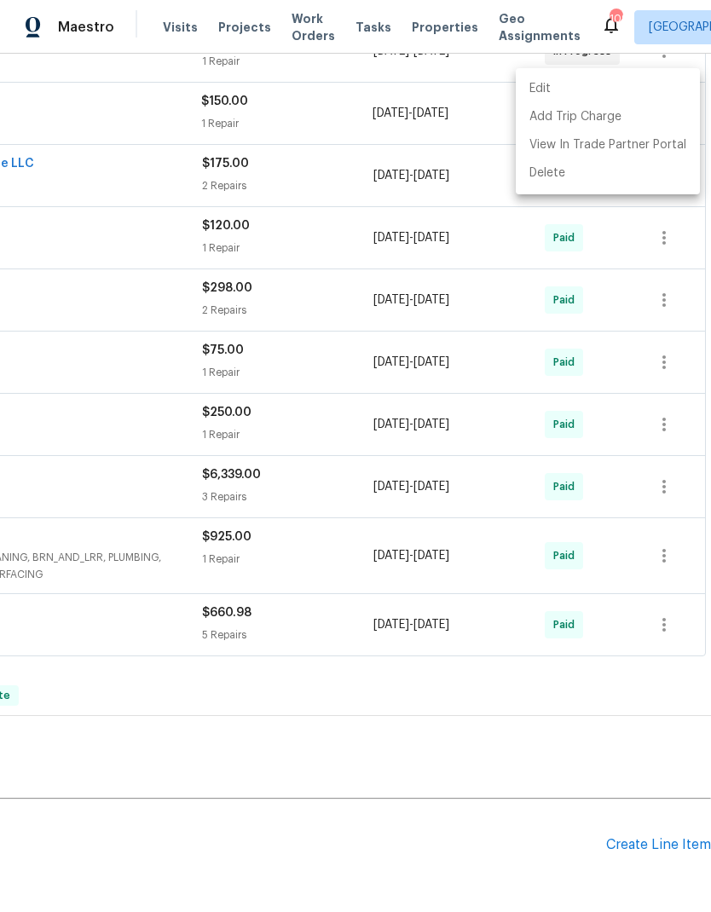
click at [502, 830] on div at bounding box center [355, 456] width 711 height 912
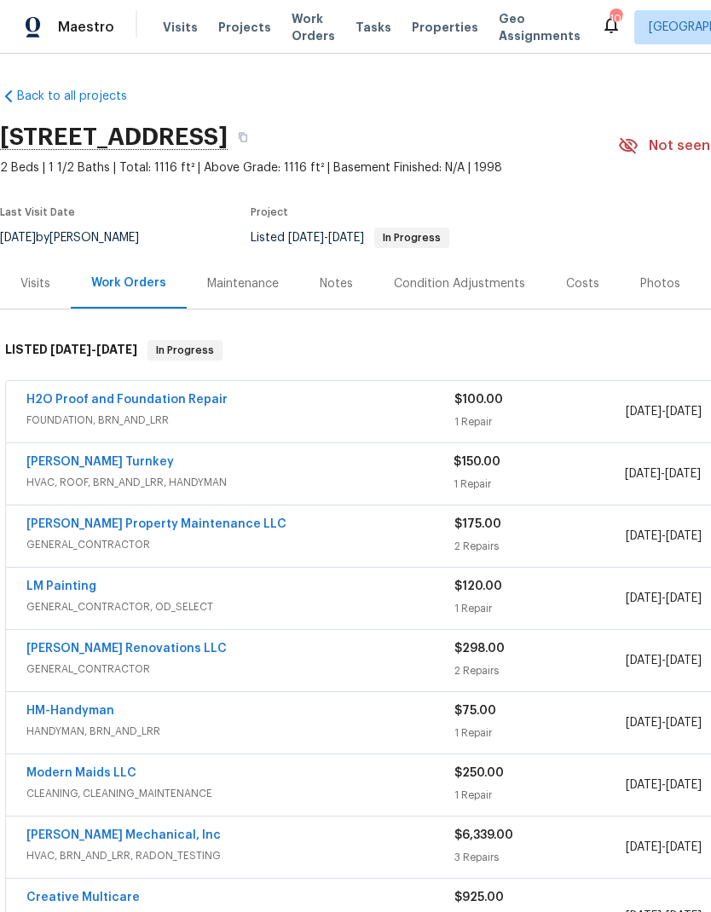
scroll to position [0, 0]
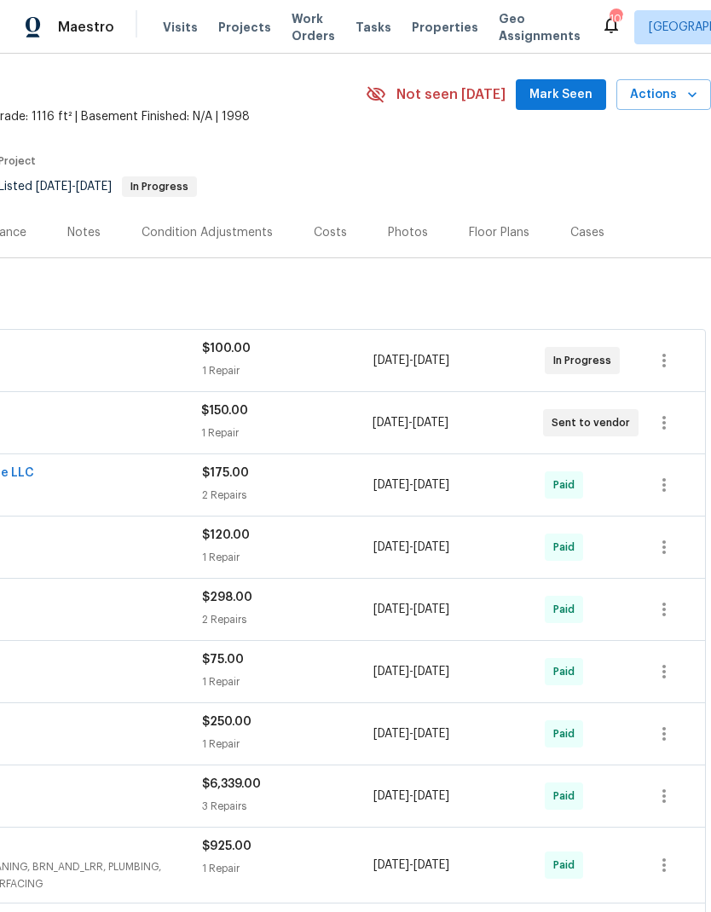
scroll to position [52, 252]
click at [558, 89] on span "Mark Seen" at bounding box center [560, 94] width 63 height 21
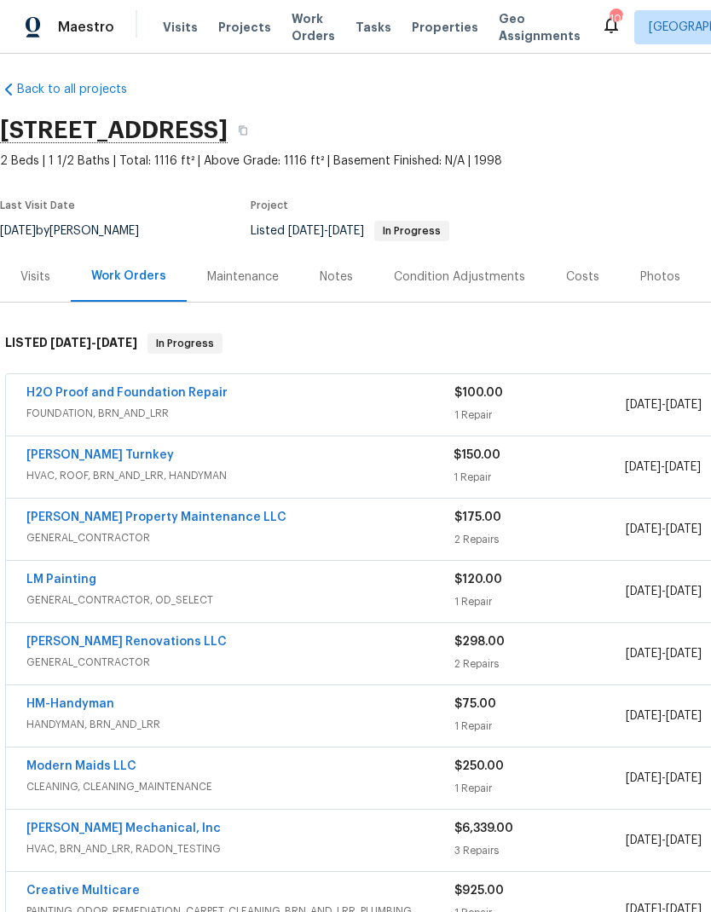
scroll to position [5, 0]
